Goal: Task Accomplishment & Management: Use online tool/utility

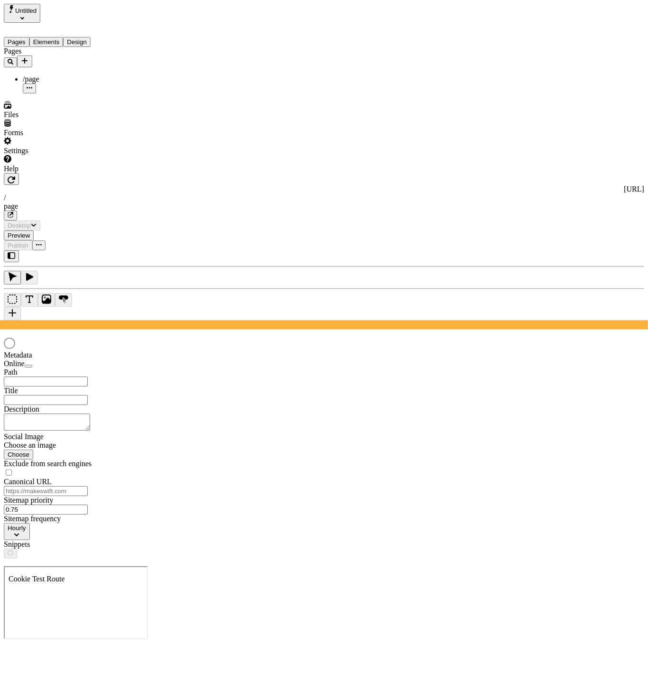
type input "/page"
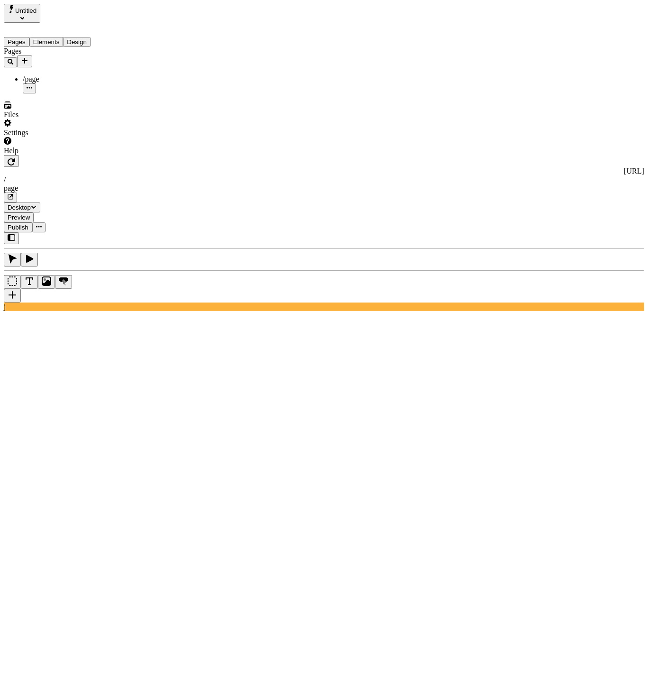
click at [64, 93] on div "Pages /page" at bounding box center [64, 70] width 120 height 46
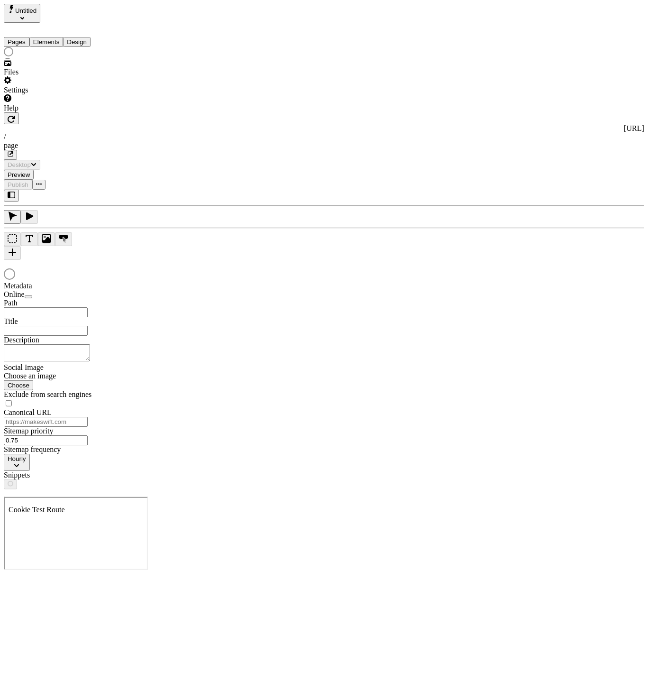
type input "/page"
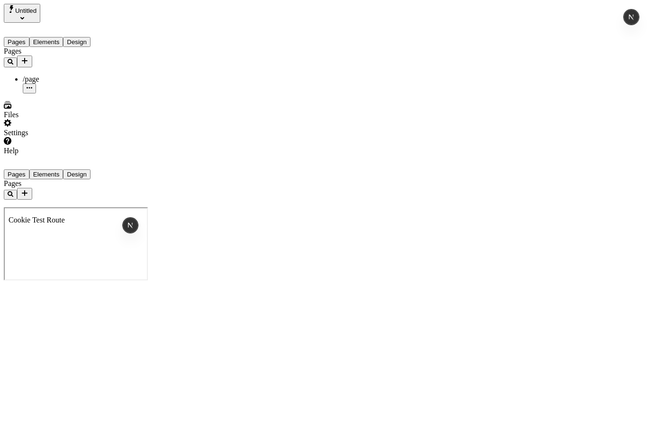
click at [9, 286] on html "Untitled Pages Elements Design Pages /page Files Settings Help Pages Elements D…" at bounding box center [324, 143] width 648 height 286
drag, startPoint x: 205, startPoint y: 361, endPoint x: 191, endPoint y: 365, distance: 14.3
click at [124, 200] on div at bounding box center [64, 200] width 120 height 0
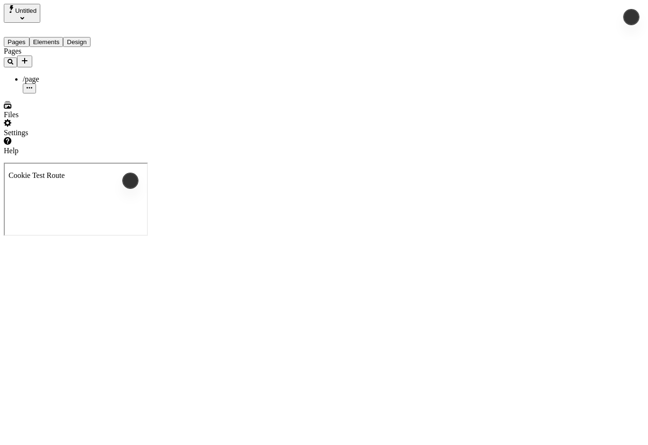
click at [186, 155] on div "Untitled Pages Elements Design Pages /page Files Settings Help" at bounding box center [324, 79] width 641 height 151
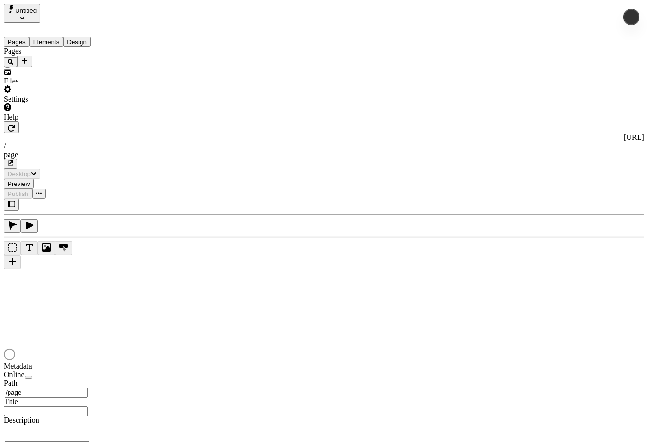
type input "/page"
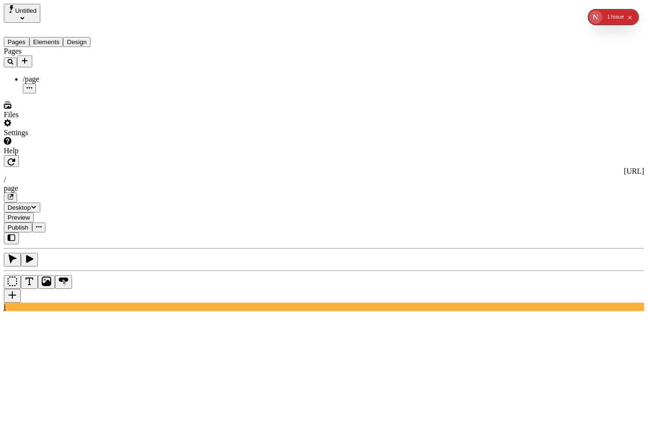
click at [58, 37] on button "Elements" at bounding box center [46, 42] width 34 height 10
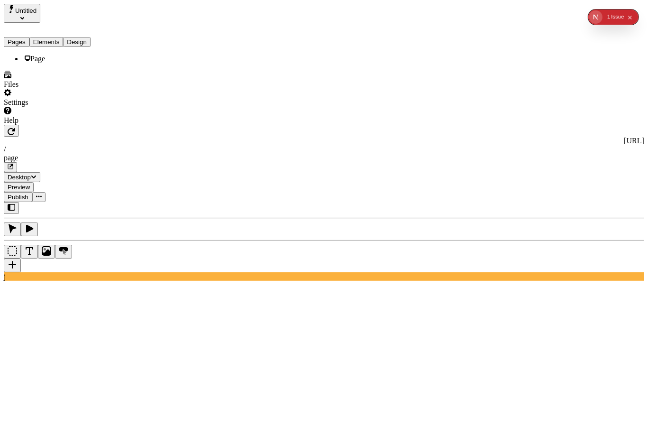
click at [29, 37] on button "Pages" at bounding box center [17, 42] width 26 height 10
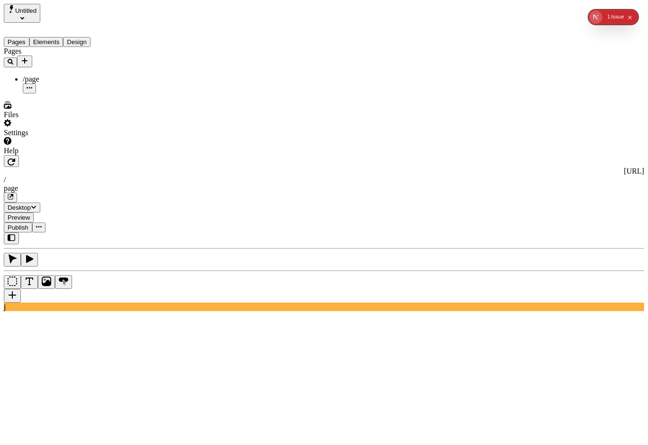
click at [59, 37] on button "Elements" at bounding box center [46, 42] width 34 height 10
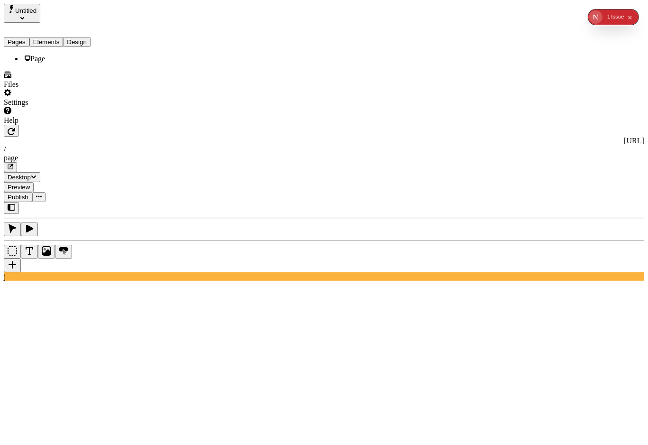
click at [28, 37] on button "Pages" at bounding box center [17, 42] width 26 height 10
click at [64, 37] on button "Elements" at bounding box center [46, 42] width 34 height 10
click at [26, 37] on button "Pages" at bounding box center [17, 42] width 26 height 10
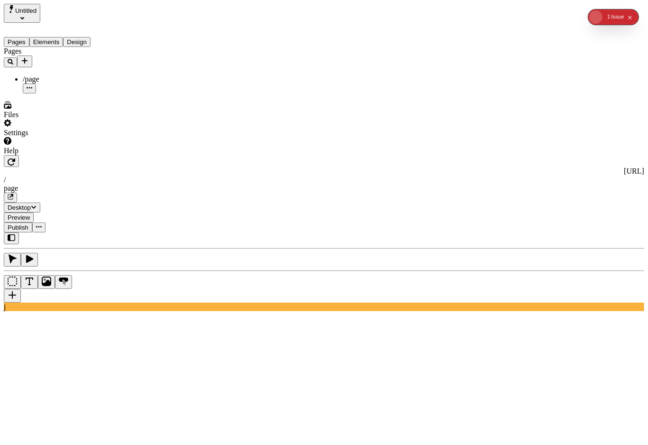
click at [64, 37] on button "Elements" at bounding box center [46, 42] width 34 height 10
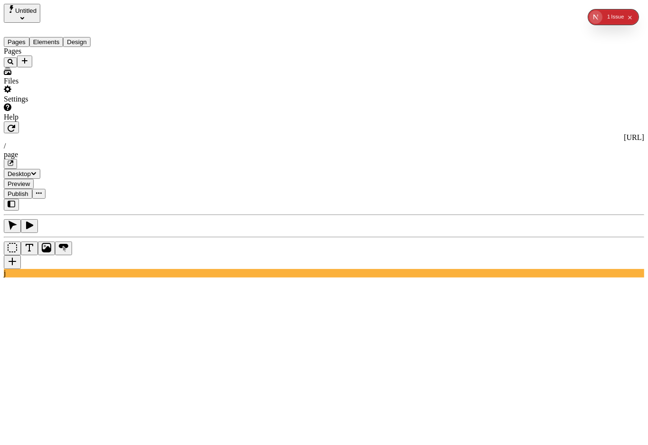
click at [18, 37] on button "Pages" at bounding box center [17, 42] width 26 height 10
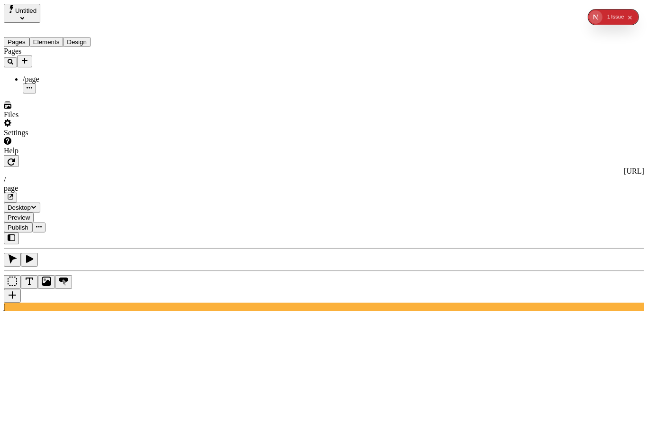
click at [64, 37] on button "Elements" at bounding box center [46, 42] width 34 height 10
click at [28, 37] on button "Pages" at bounding box center [17, 42] width 26 height 10
click at [63, 37] on button "Elements" at bounding box center [46, 42] width 34 height 10
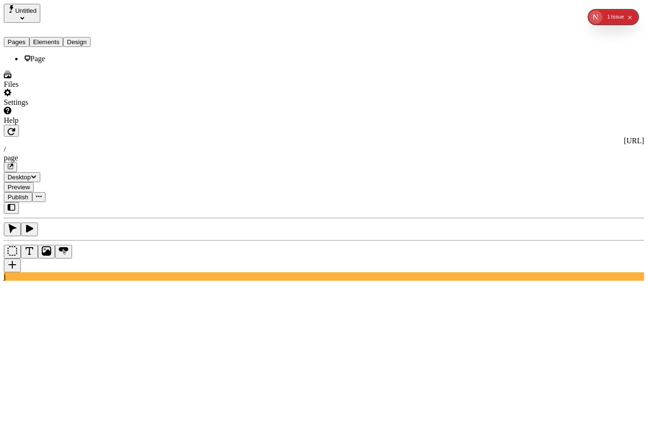
click at [24, 40] on div "Pages Elements Design" at bounding box center [64, 35] width 120 height 24
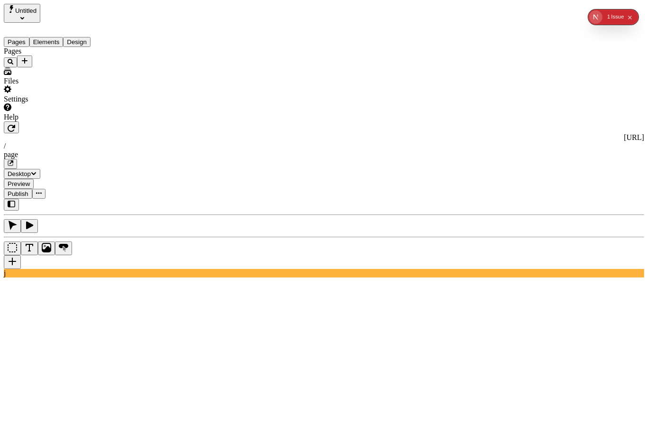
click at [25, 38] on button "Pages" at bounding box center [17, 42] width 26 height 10
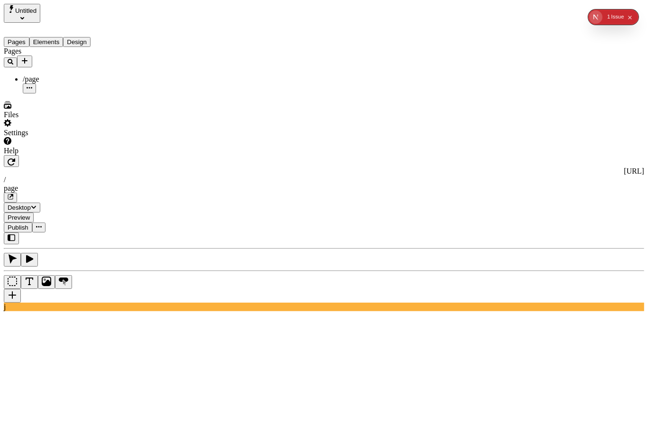
click at [37, 13] on span "Untitled" at bounding box center [25, 10] width 21 height 7
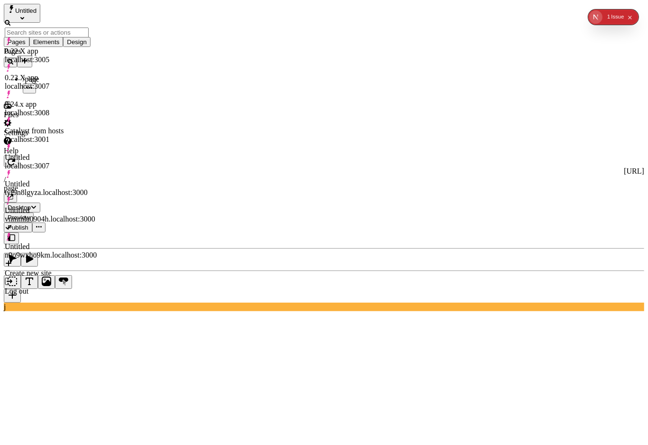
click at [78, 242] on div "Untitled n9o9wxho9km.localhost:3000" at bounding box center [51, 250] width 92 height 17
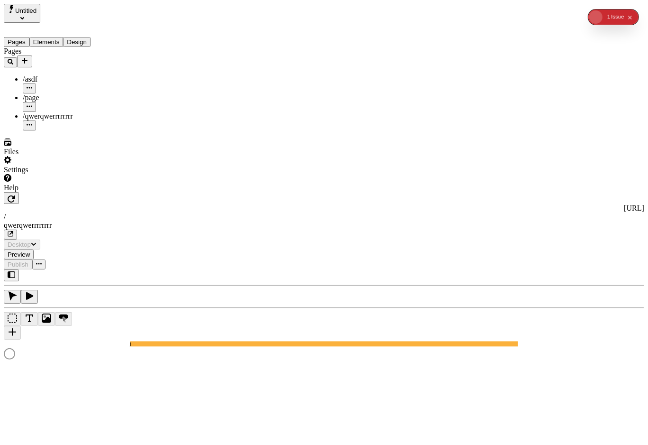
type input "/qwerqwerrrrrrrr"
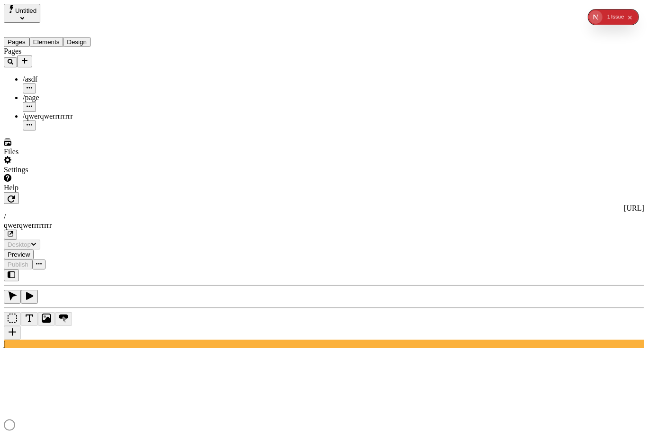
click at [24, 16] on icon "Select site" at bounding box center [22, 18] width 4 height 4
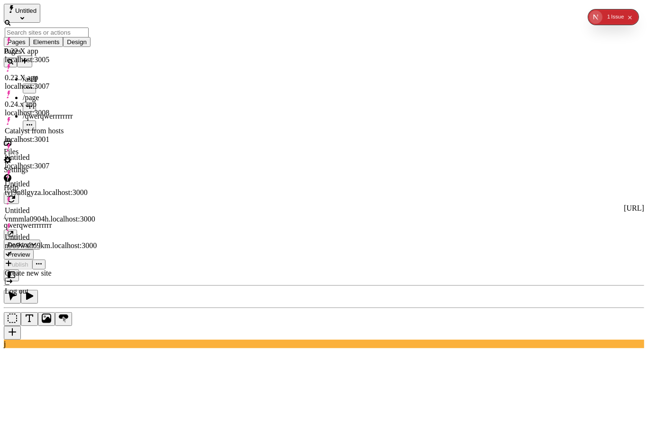
click at [71, 197] on div "Untitled vnmmla0904h.localhost:3000" at bounding box center [51, 210] width 92 height 27
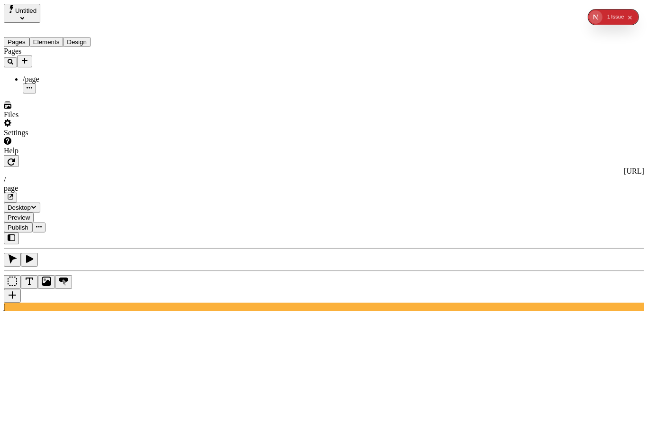
click at [28, 14] on span "Untitled" at bounding box center [25, 10] width 21 height 7
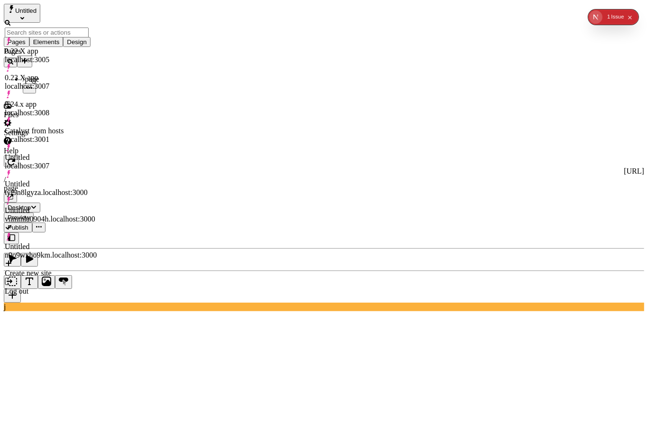
click at [69, 180] on div "Untitled tyf9n8lgyza.localhost:3000" at bounding box center [51, 188] width 92 height 17
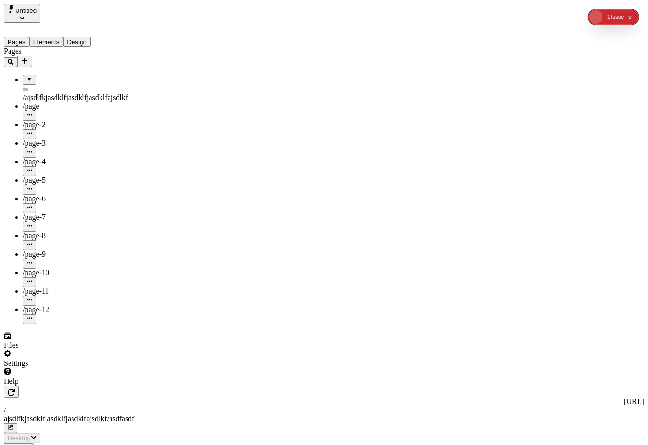
type input "/ajsdlfkjasdklfjasdklfjasdklfajsdlkf/asdfasdf"
click at [40, 15] on button "Untitled" at bounding box center [22, 13] width 37 height 19
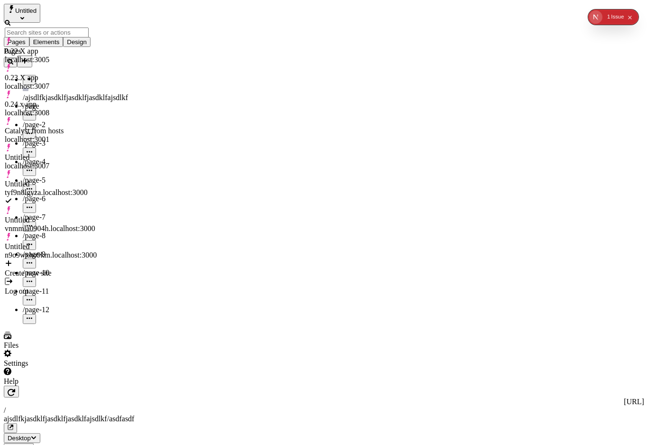
click at [74, 127] on div "Catalyst from hosts localhost:3001" at bounding box center [51, 135] width 92 height 17
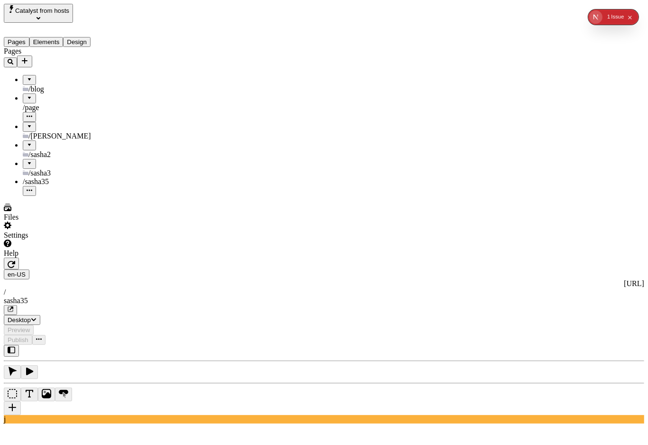
click at [60, 12] on span "Catalyst from hosts" at bounding box center [42, 10] width 54 height 7
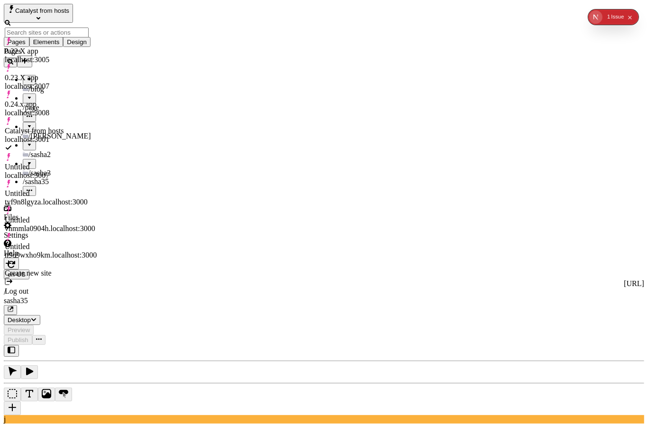
click at [72, 163] on div "Untitled localhost:3007" at bounding box center [51, 171] width 92 height 17
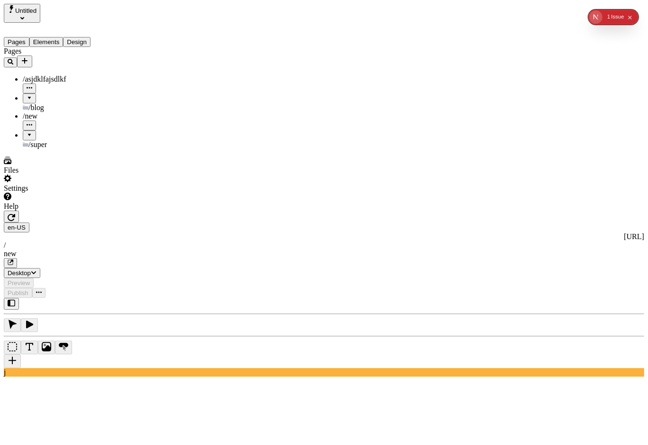
click at [70, 75] on div "/asjdklfajsdlkf" at bounding box center [73, 84] width 101 height 18
click at [61, 112] on div "/new" at bounding box center [73, 116] width 101 height 9
click at [56, 103] on div "/blog" at bounding box center [73, 107] width 101 height 9
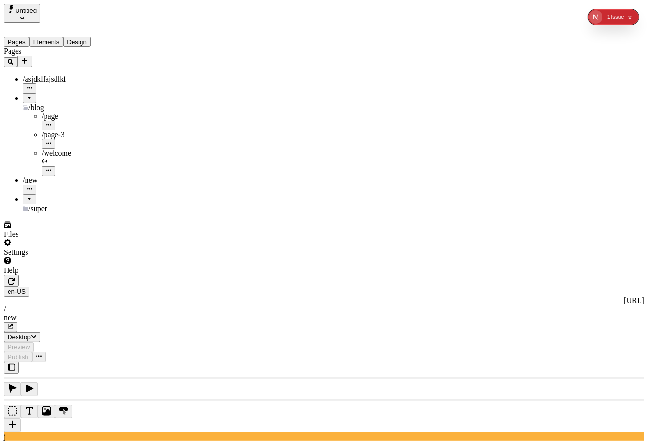
click at [60, 130] on div "/page-3" at bounding box center [83, 139] width 82 height 18
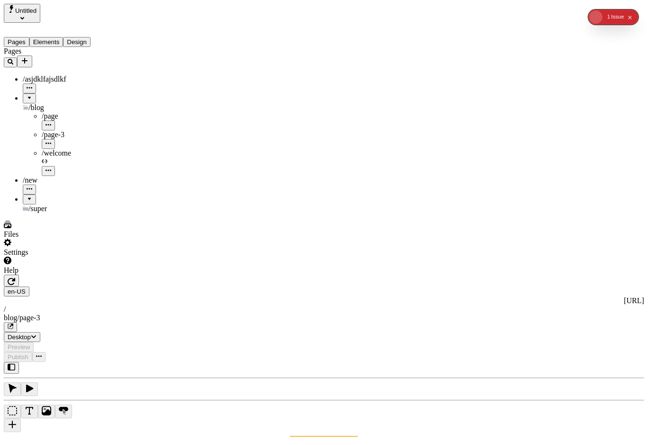
click at [58, 149] on div "/welcome" at bounding box center [83, 153] width 82 height 9
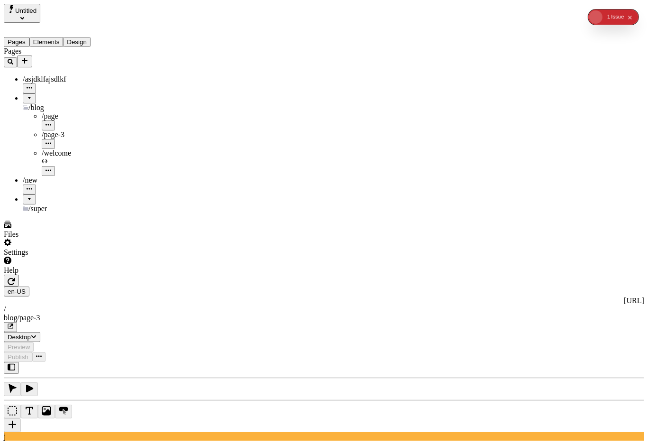
click at [57, 176] on div "/new" at bounding box center [73, 180] width 101 height 9
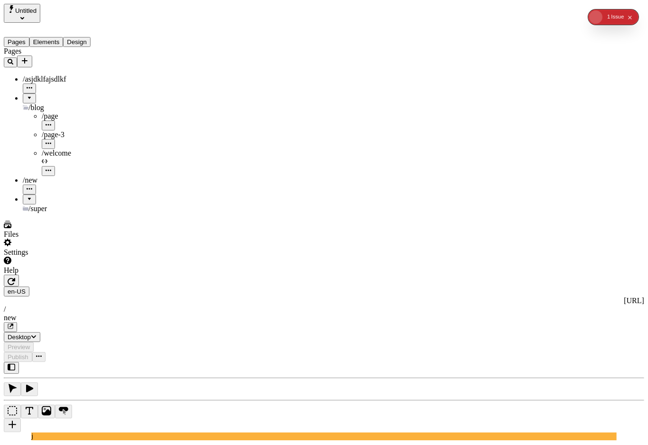
click at [62, 112] on div "/page" at bounding box center [83, 116] width 82 height 9
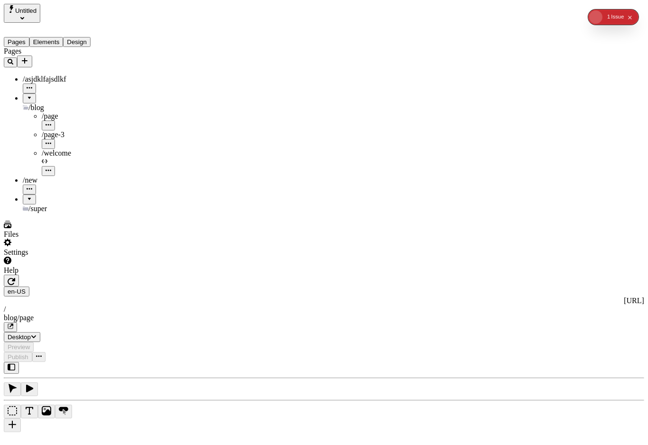
click at [59, 130] on div "/page-3" at bounding box center [83, 134] width 82 height 9
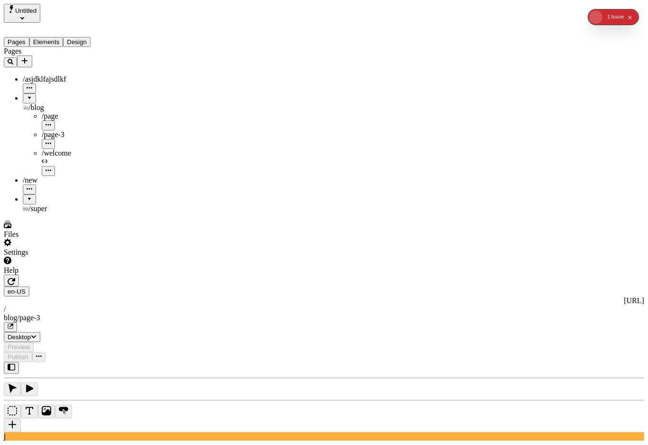
drag, startPoint x: 57, startPoint y: 118, endPoint x: 59, endPoint y: 125, distance: 7.4
click at [57, 130] on div "/page-3" at bounding box center [83, 139] width 82 height 18
click at [59, 149] on div "/welcome" at bounding box center [83, 153] width 82 height 9
click at [57, 75] on span "/asjdklfajsdlkf" at bounding box center [45, 79] width 44 height 8
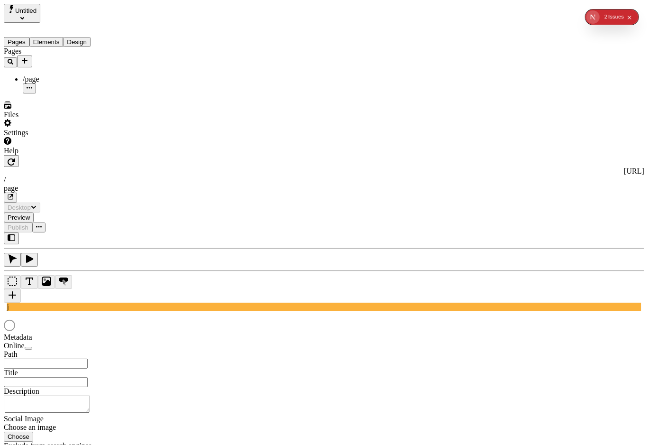
type input "/page"
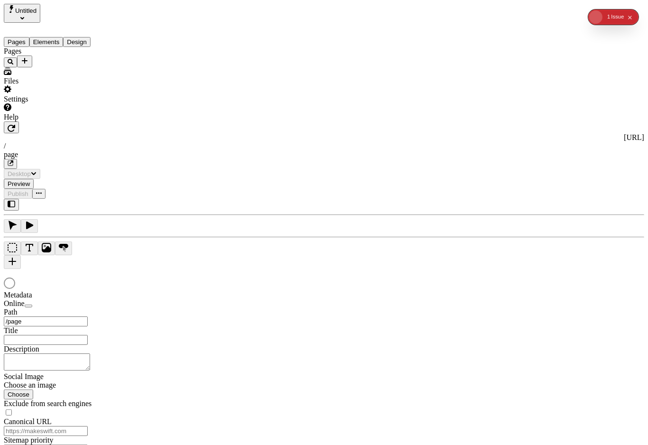
type input "/page"
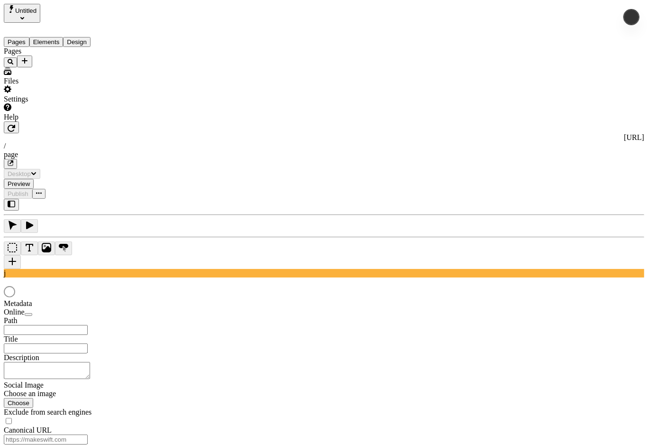
type input "/page"
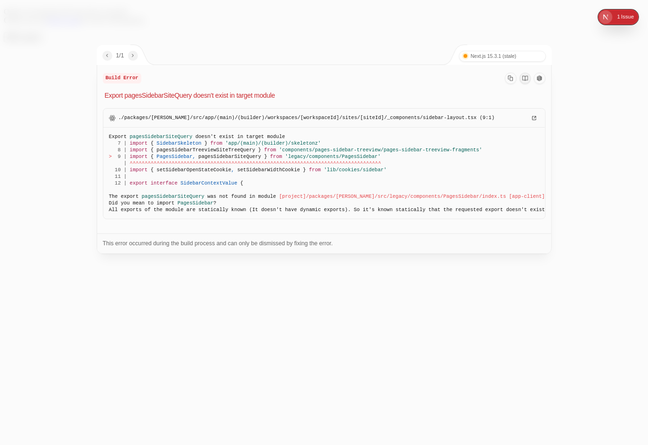
click at [221, 197] on span "was not found in module" at bounding box center [241, 197] width 75 height 6
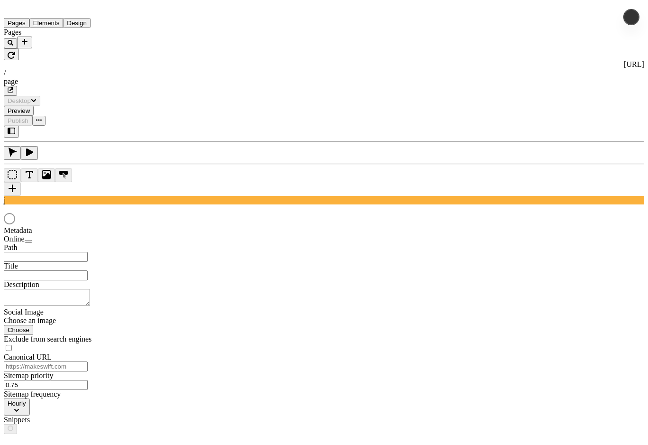
type input "/page"
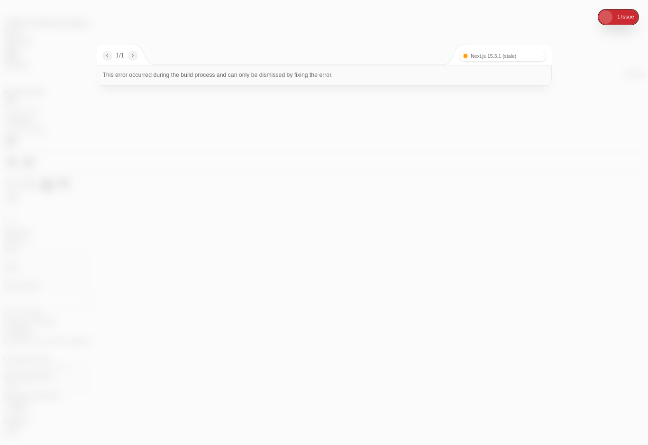
type input "/asjdklfajsdlkf"
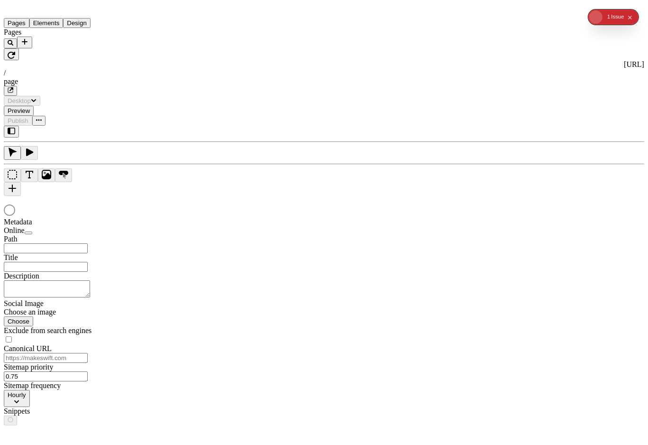
type input "/page"
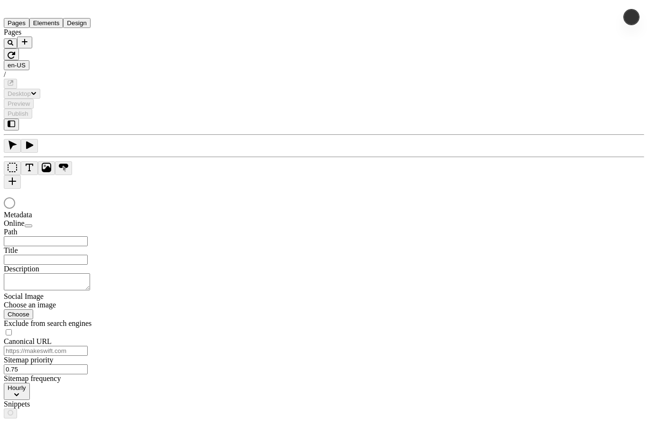
type input "/asjdklfajsdlkf"
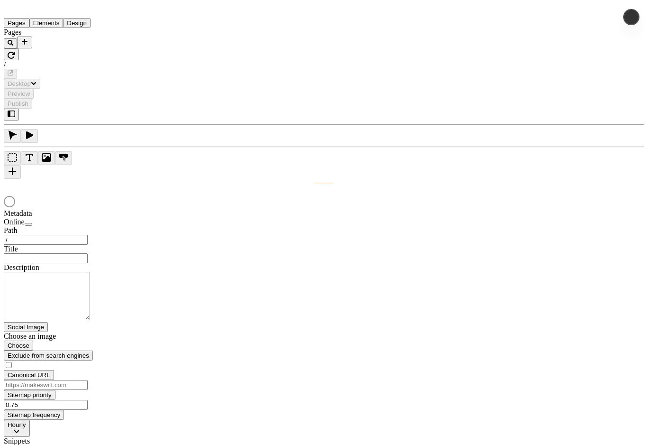
type input "/page"
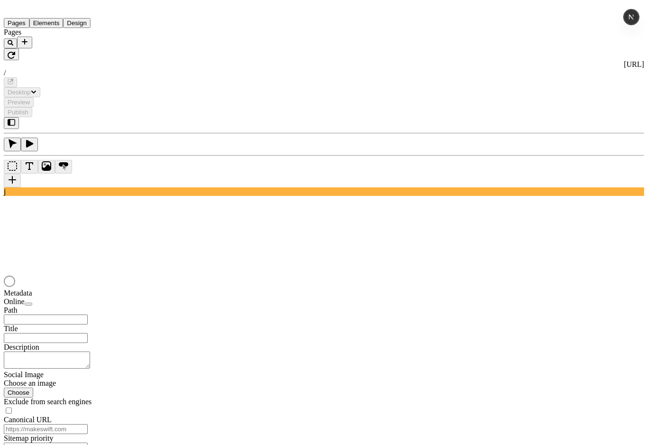
type input "/page"
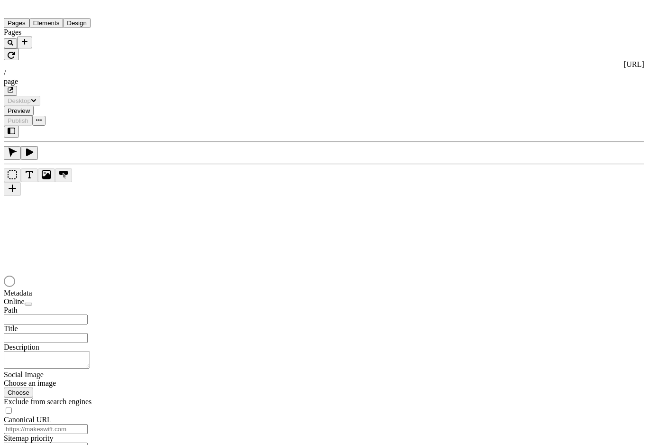
type input "/page"
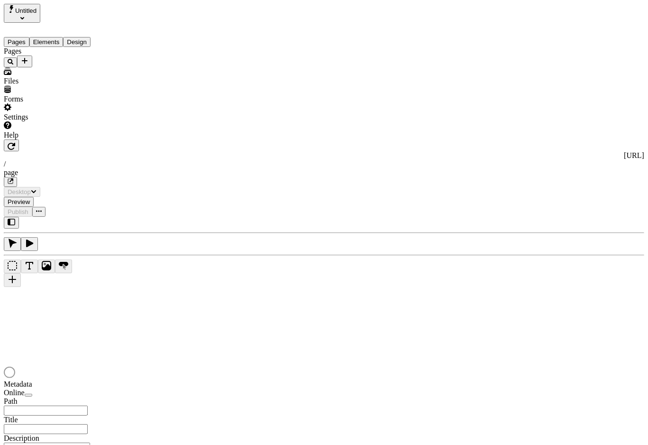
type input "/page"
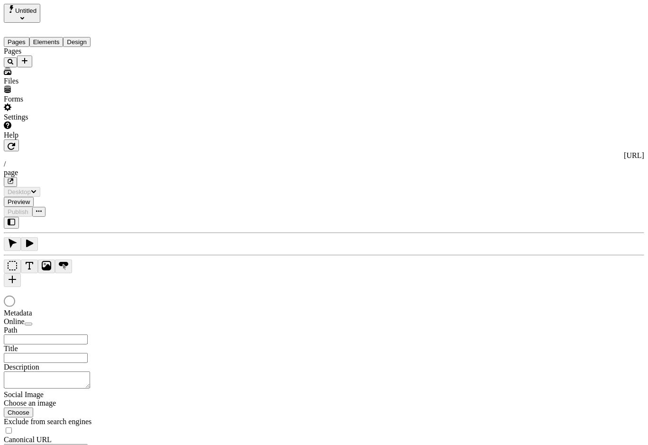
type input "/page"
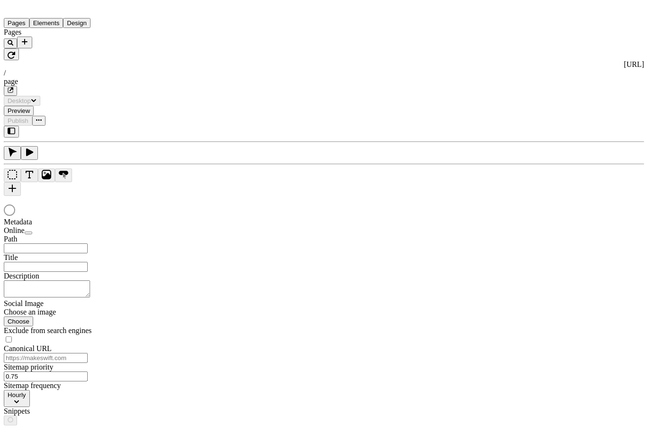
type input "/page"
